Goal: Check status

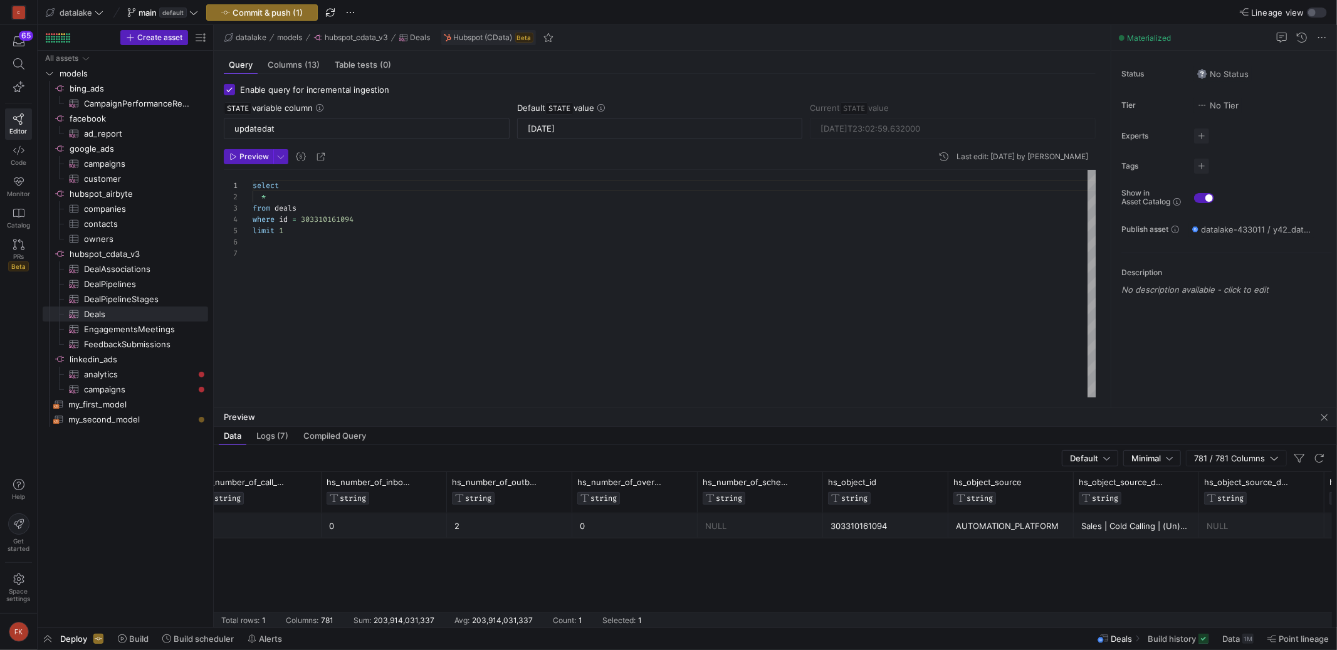
scroll to position [0, 16478]
click at [355, 13] on span "button" at bounding box center [350, 12] width 15 height 15
click at [405, 112] on span "Discard all changes" at bounding box center [400, 110] width 75 height 10
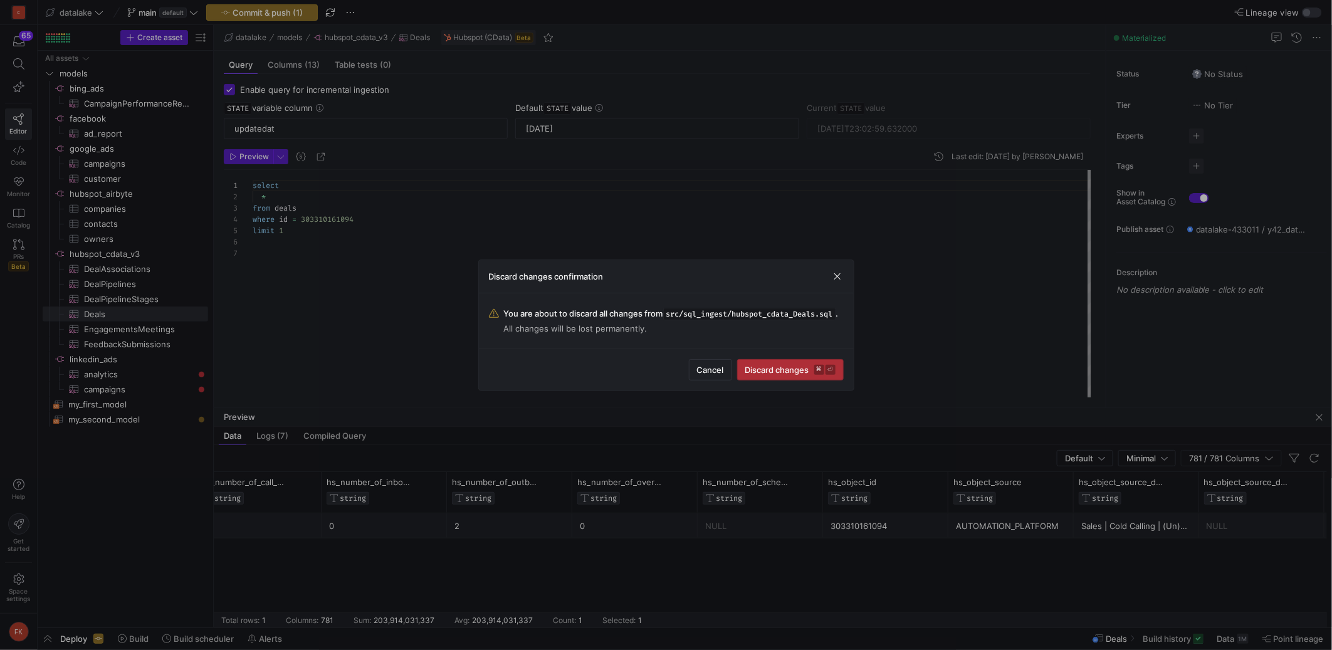
click at [776, 380] on span "submit" at bounding box center [790, 370] width 105 height 20
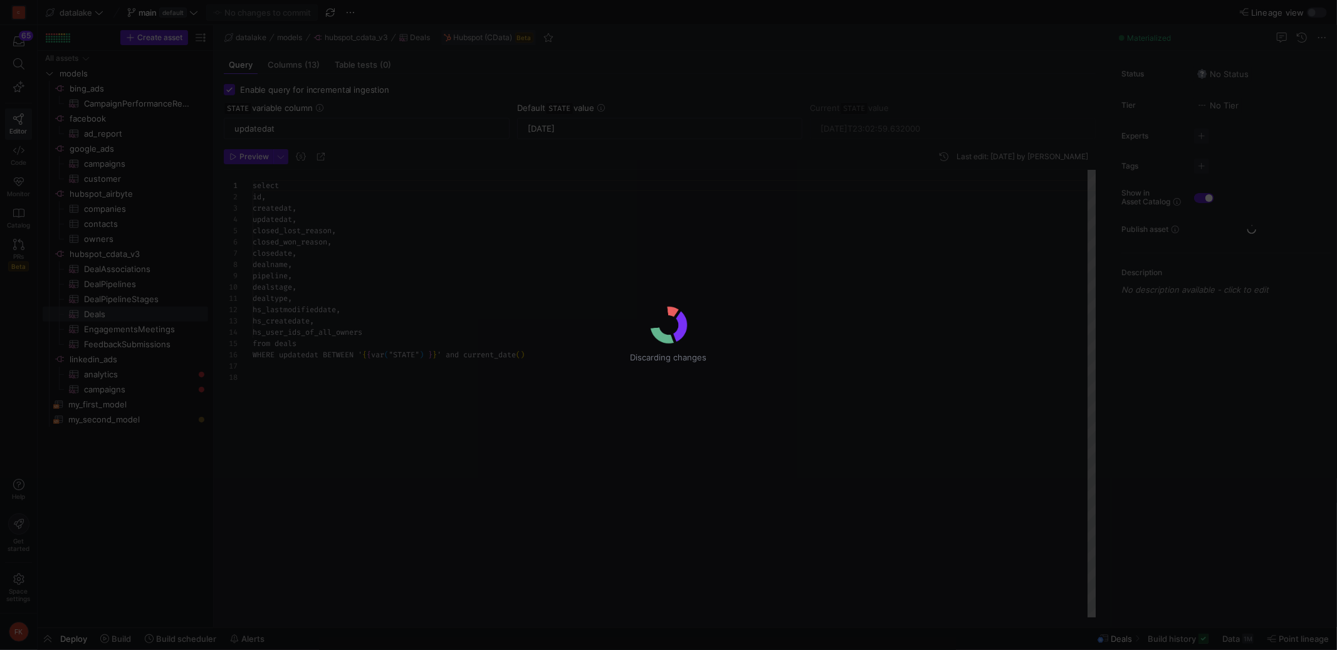
scroll to position [113, 0]
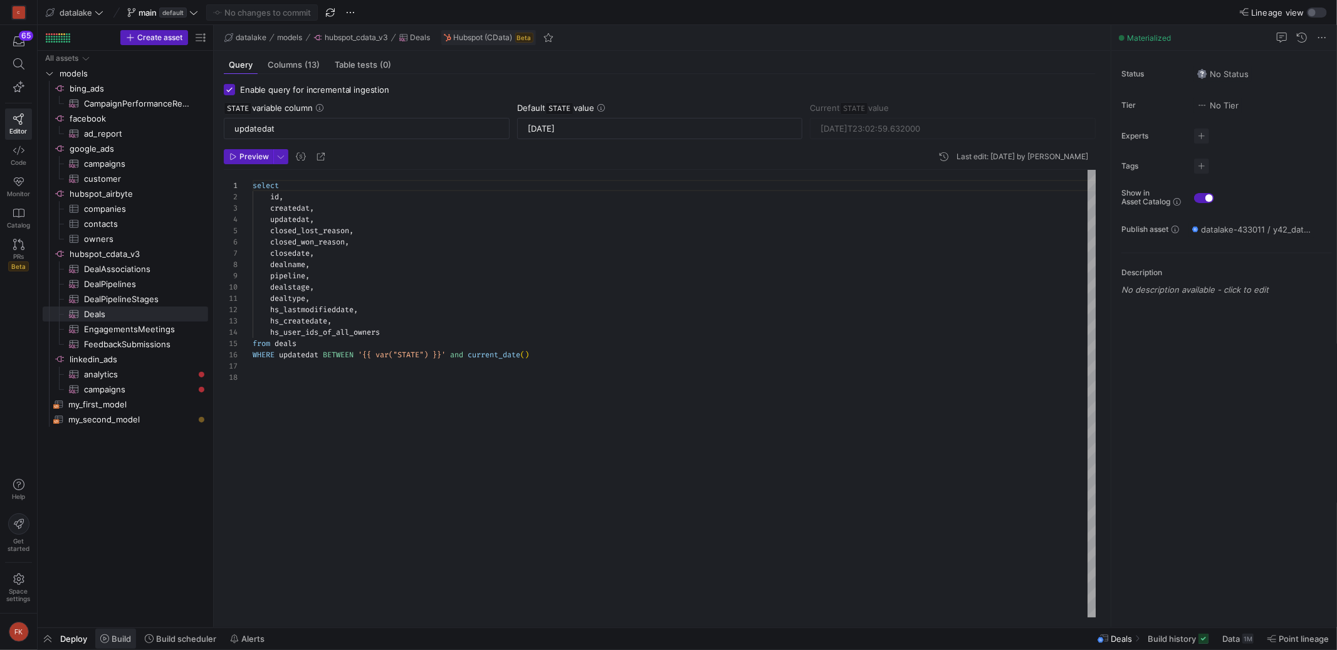
click at [123, 636] on span "Build" at bounding box center [121, 638] width 19 height 10
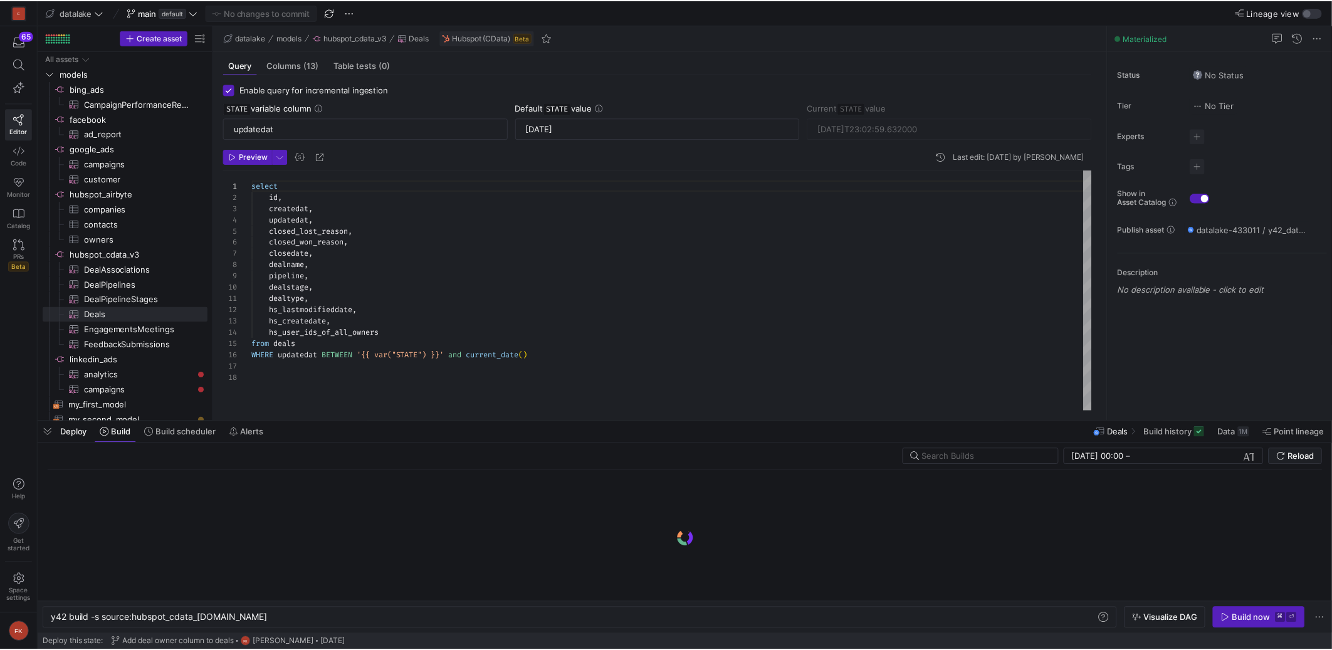
scroll to position [0, 182]
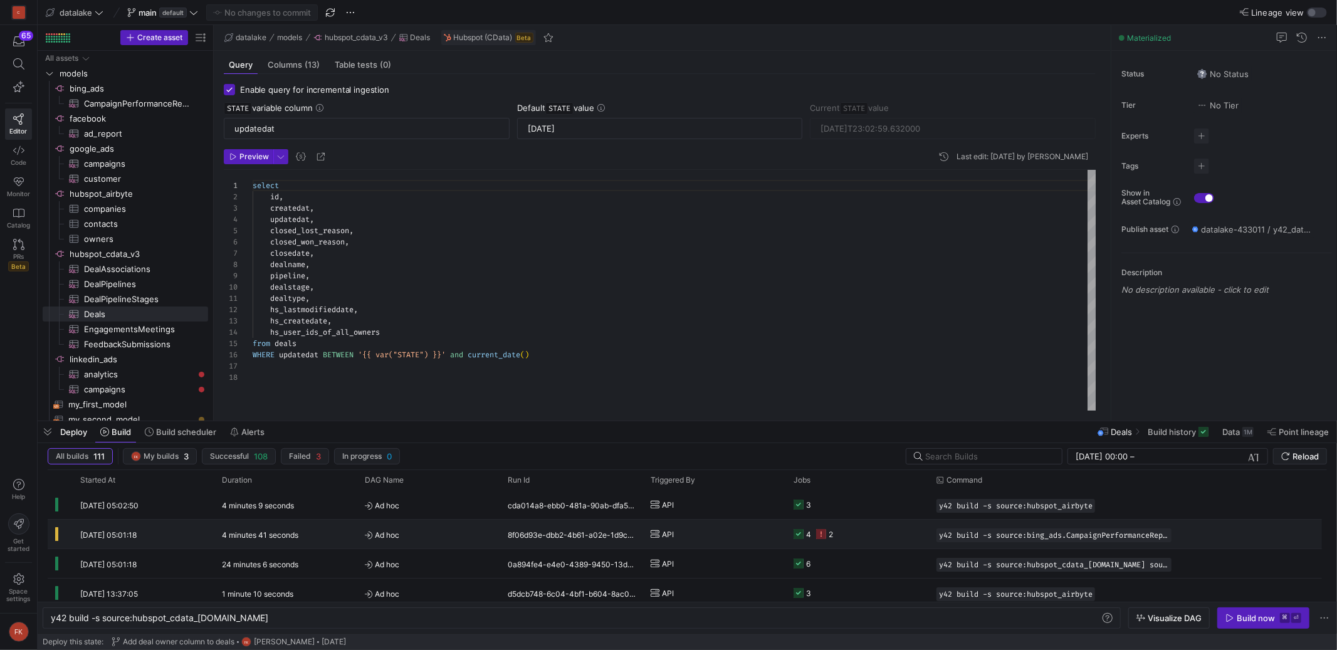
click at [249, 534] on y42-duration "4 minutes 41 seconds" at bounding box center [260, 534] width 76 height 9
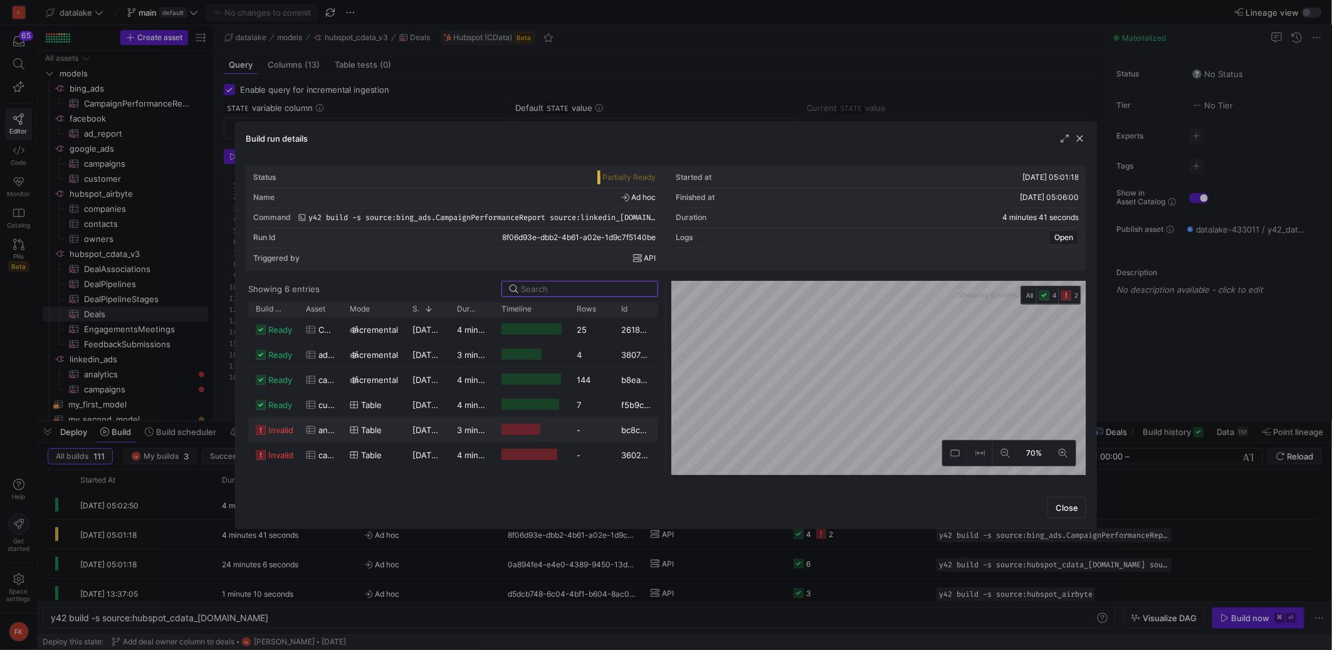
click at [453, 432] on div "3 minutes" at bounding box center [471, 429] width 44 height 24
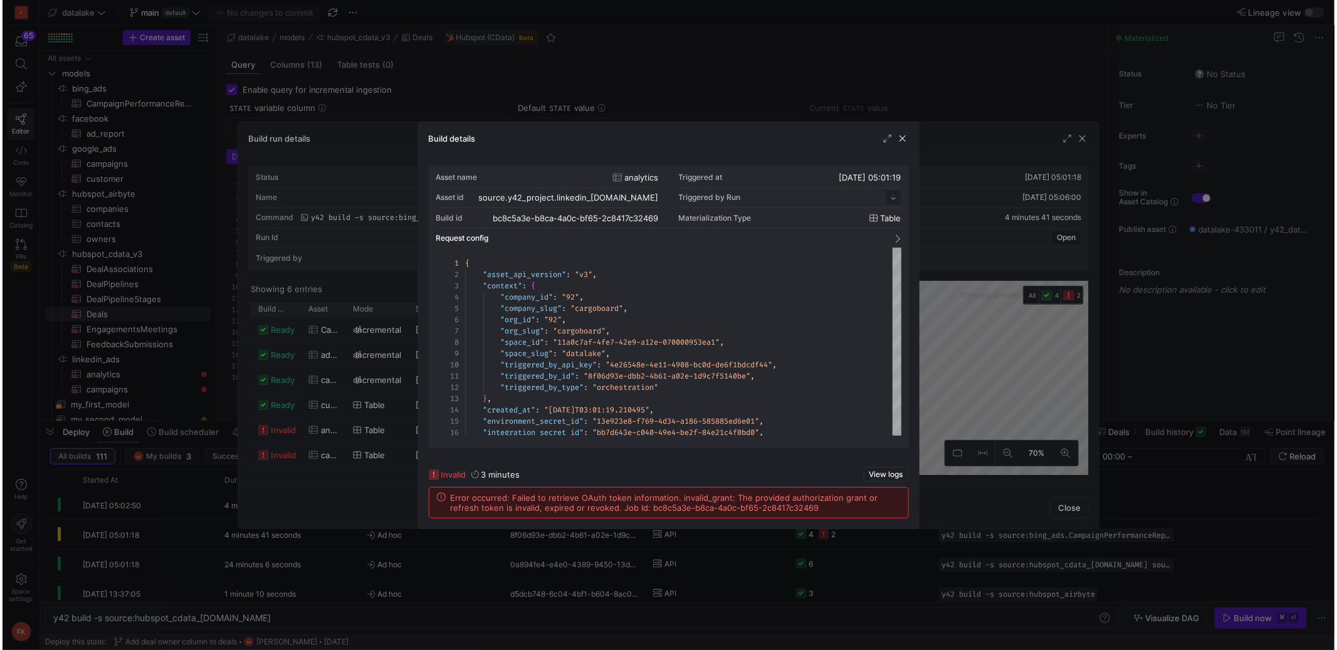
scroll to position [113, 0]
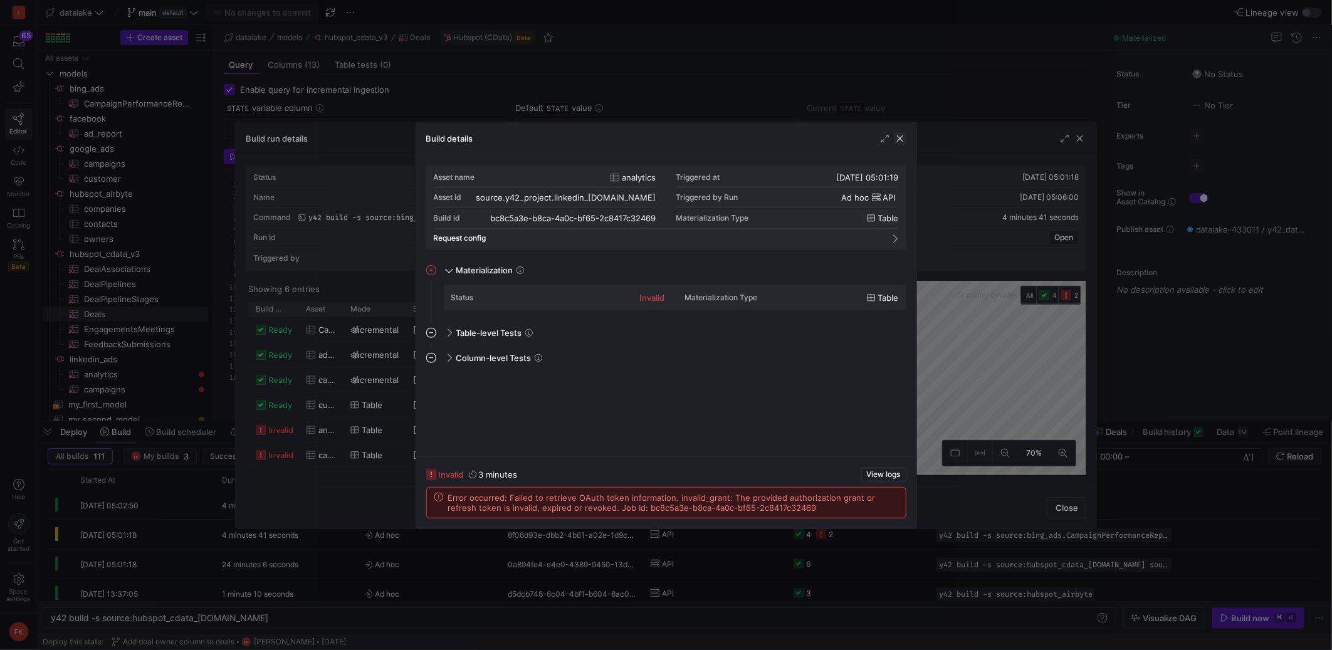
click at [900, 136] on span "button" at bounding box center [900, 138] width 13 height 13
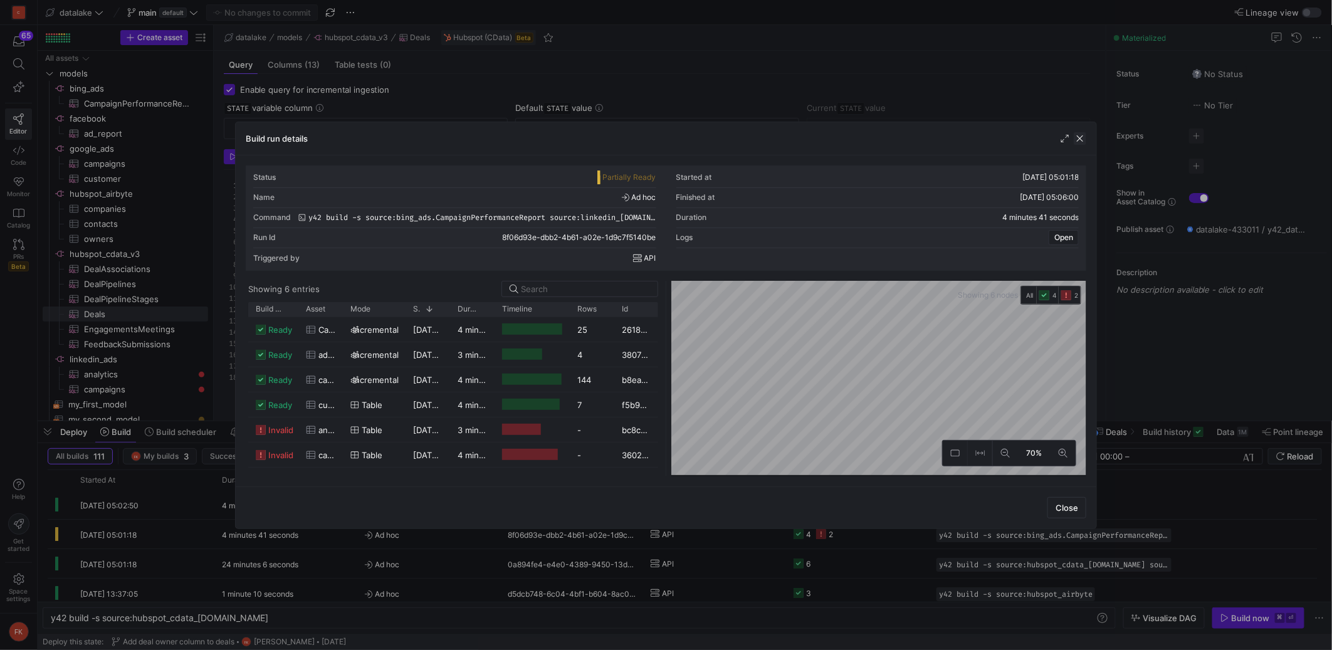
click at [1080, 140] on span "button" at bounding box center [1079, 138] width 13 height 13
